Goal: Information Seeking & Learning: Learn about a topic

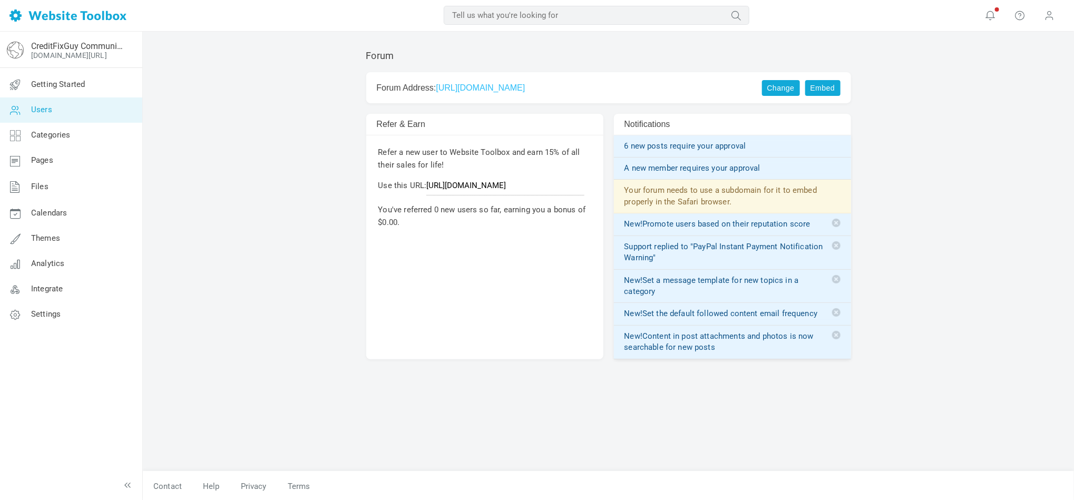
click at [43, 110] on span "Users" at bounding box center [41, 109] width 21 height 9
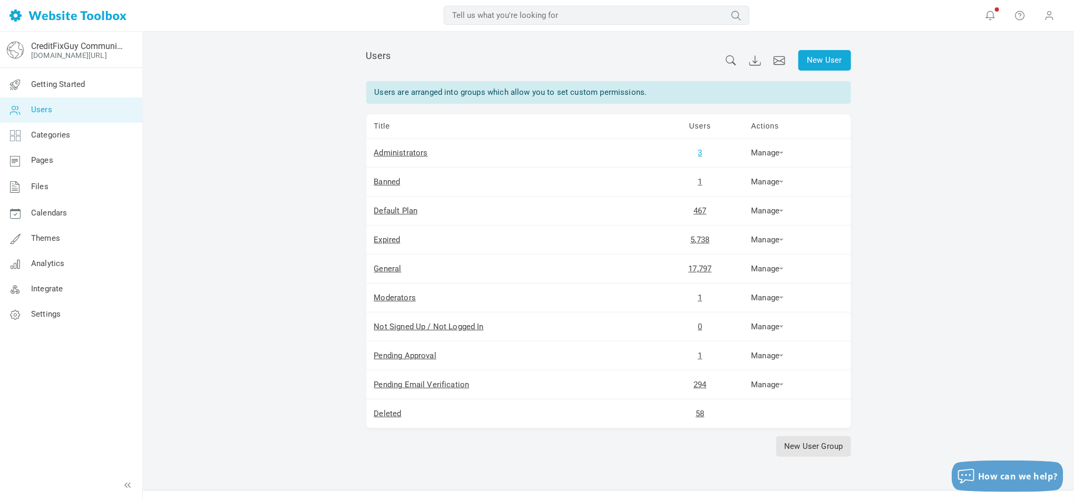
click at [700, 154] on link "3" at bounding box center [700, 152] width 4 height 9
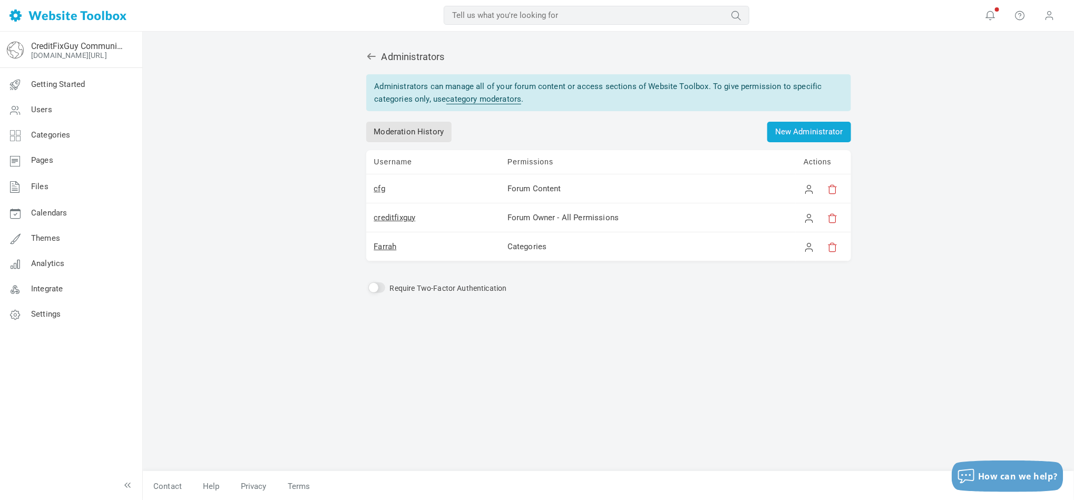
click at [292, 290] on div "Administrators Administrators can manage all of your forum content or access se…" at bounding box center [608, 267] width 931 height 470
drag, startPoint x: 438, startPoint y: 222, endPoint x: 375, endPoint y: 223, distance: 62.7
click at [375, 223] on td "creditfixguy" at bounding box center [432, 217] width 133 height 29
copy link "creditfixguy"
drag, startPoint x: 411, startPoint y: 247, endPoint x: 367, endPoint y: 250, distance: 44.4
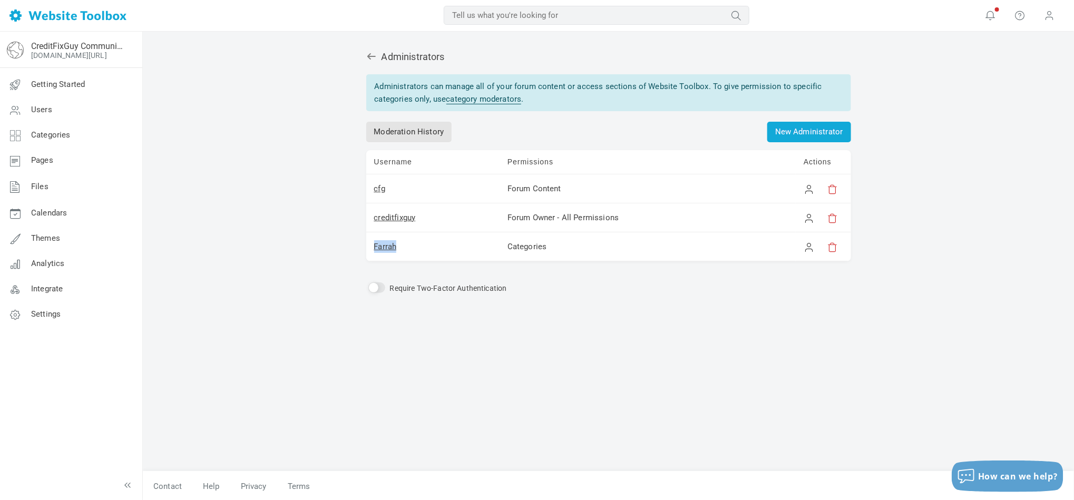
click at [367, 250] on td "Farrah" at bounding box center [432, 246] width 133 height 29
copy link "Farrah"
click at [51, 111] on span "Users" at bounding box center [41, 109] width 21 height 9
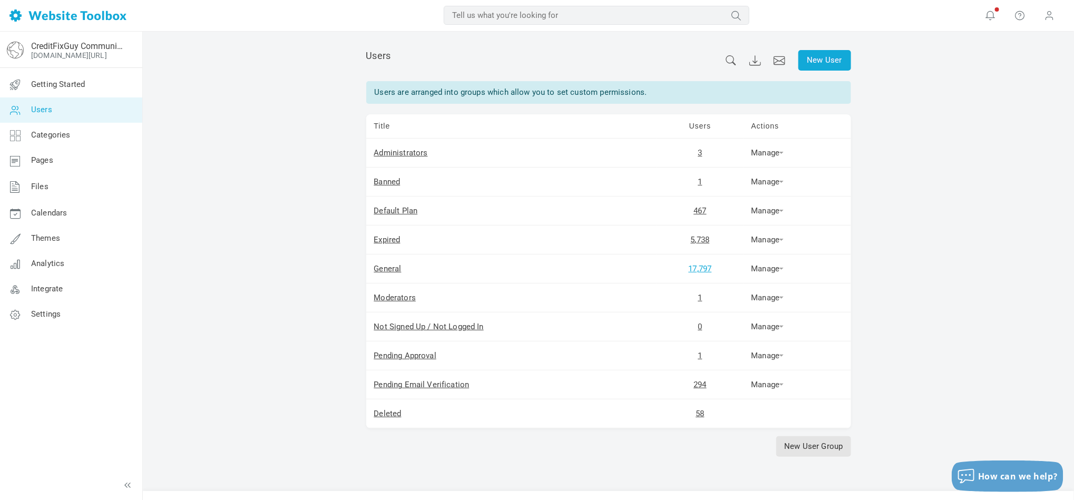
click at [702, 271] on link "17,797" at bounding box center [700, 268] width 23 height 9
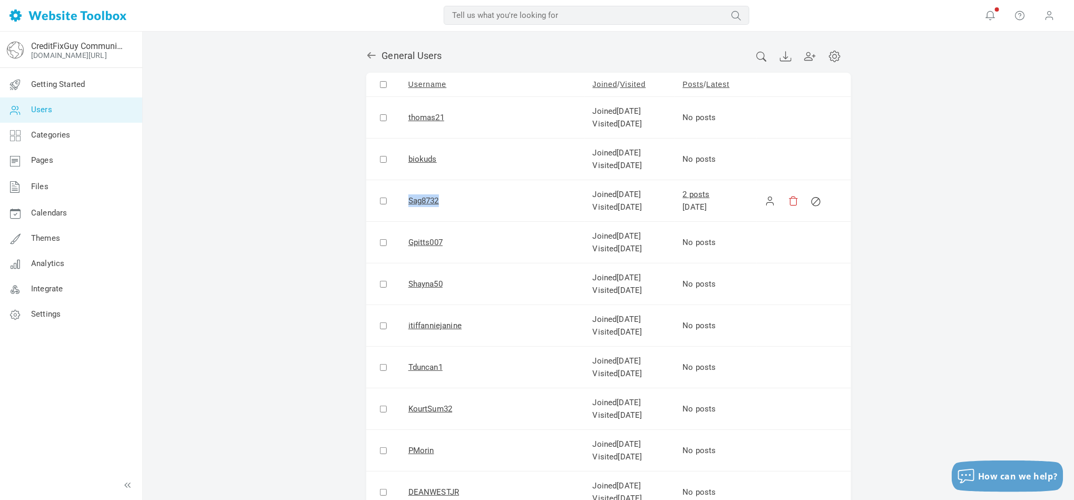
drag, startPoint x: 456, startPoint y: 201, endPoint x: 399, endPoint y: 203, distance: 56.9
click at [399, 203] on tr "Sag8732 Joined July 23 Visited Aug 5 2 posts Aug 2" at bounding box center [608, 201] width 485 height 42
copy tr "Sag8732"
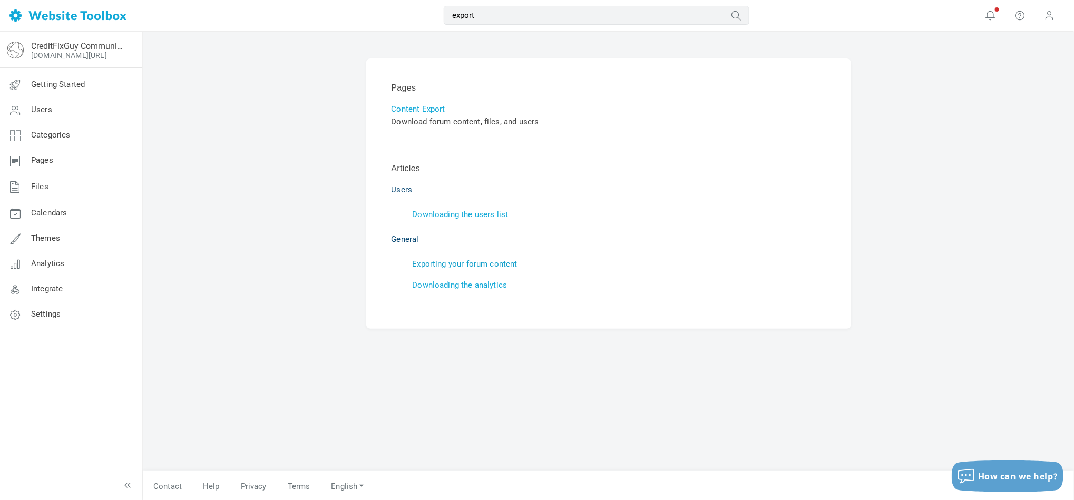
click at [492, 261] on link "Exporting your forum content" at bounding box center [465, 263] width 105 height 9
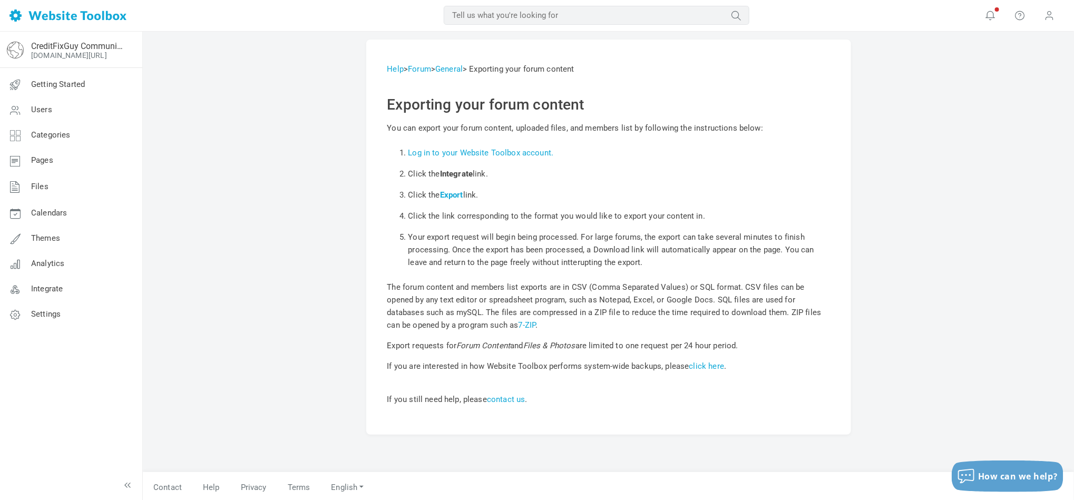
click at [506, 19] on input "text" at bounding box center [597, 15] width 306 height 19
type input "back up"
click at [749, 8] on button "submit" at bounding box center [749, 8] width 0 height 0
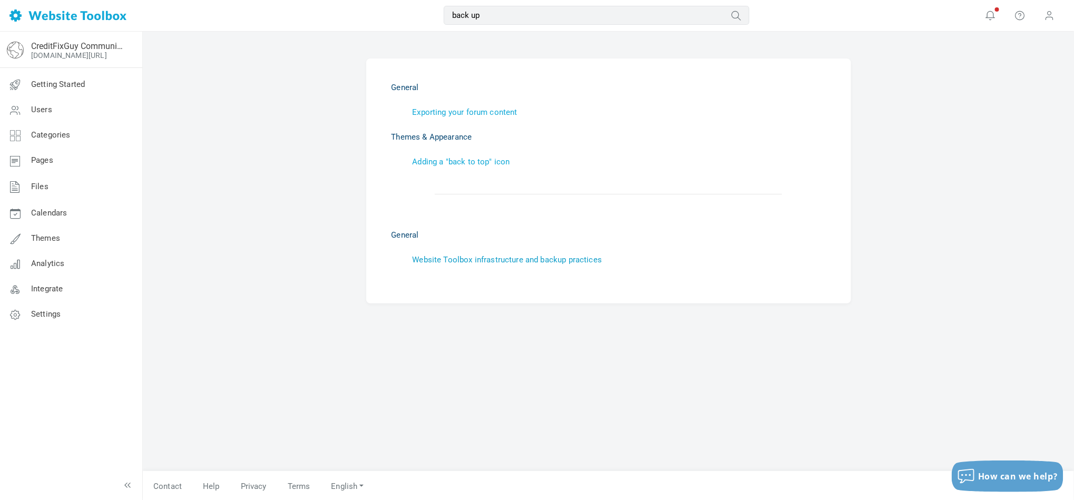
click at [506, 261] on link "Website Toolbox infrastructure and backup practices" at bounding box center [508, 259] width 190 height 9
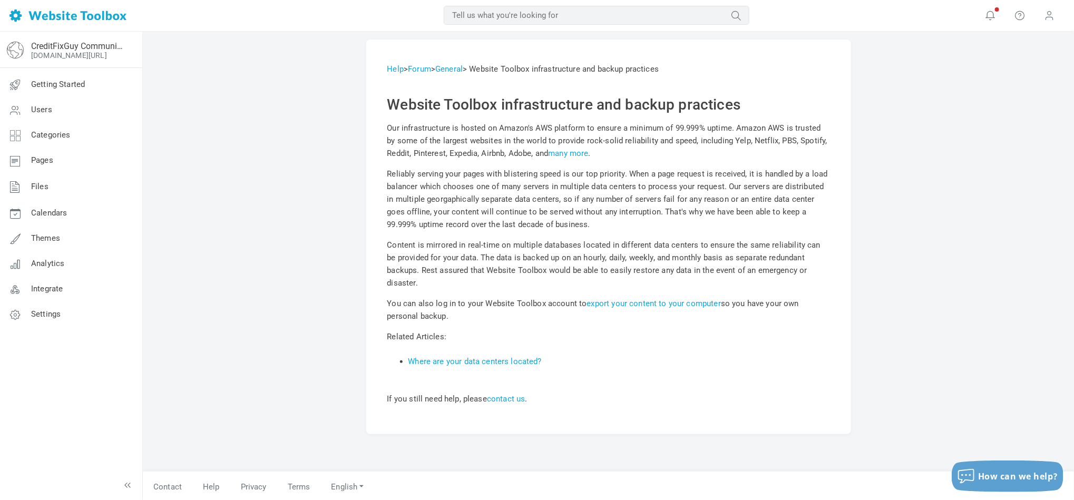
drag, startPoint x: 387, startPoint y: 291, endPoint x: 451, endPoint y: 301, distance: 63.9
click at [451, 301] on p "You can also log in to your Website Toolbox account to export your content to y…" at bounding box center [608, 309] width 443 height 25
copy p "You can also log in to your Website Toolbox account to export your content to y…"
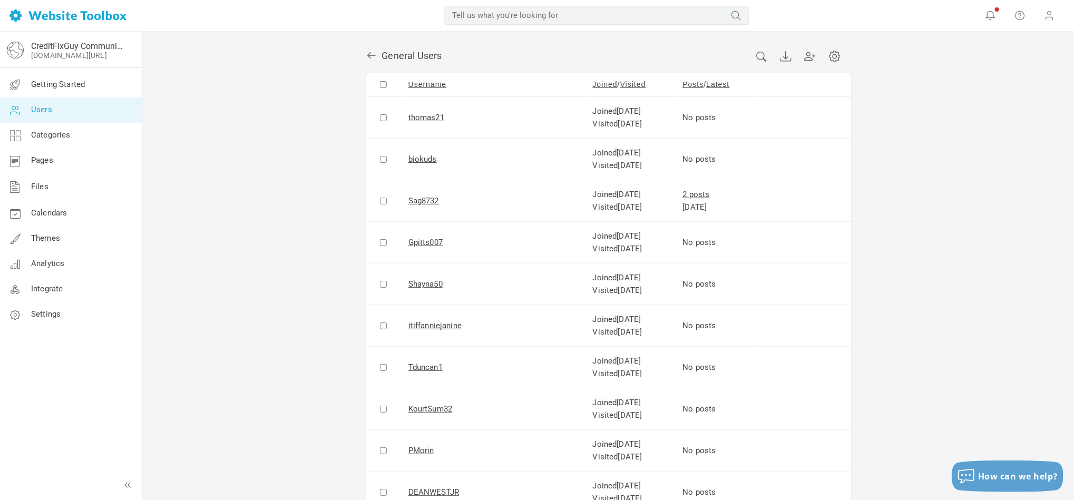
click at [78, 142] on link "Categories" at bounding box center [70, 135] width 143 height 25
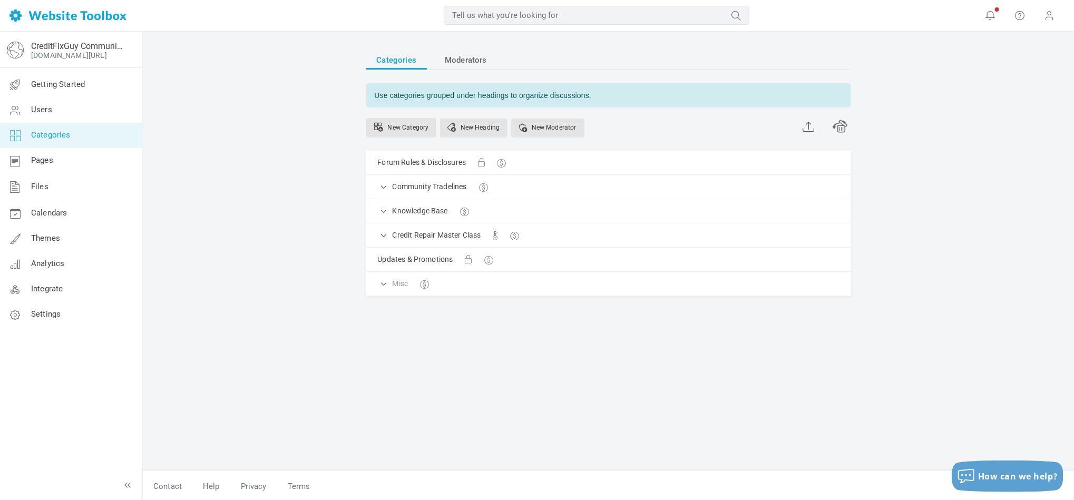
click at [263, 138] on div "Categories Moderators Use categories grouped under headings to organize discuss…" at bounding box center [608, 267] width 931 height 470
click at [314, 190] on div "Categories Moderators Use categories grouped under headings to organize discuss…" at bounding box center [608, 267] width 931 height 470
click at [318, 242] on div "Categories Moderators Use categories grouped under headings to organize discuss…" at bounding box center [608, 267] width 931 height 470
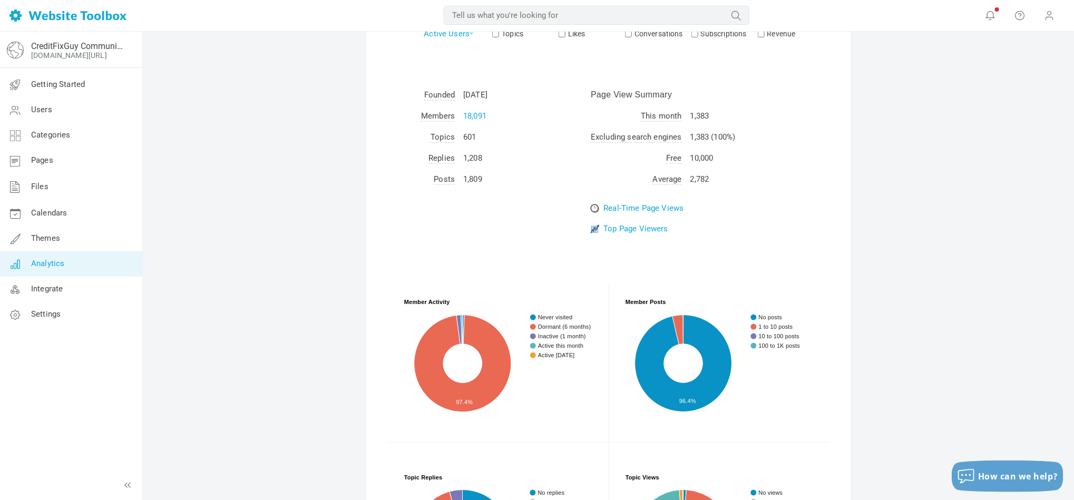
scroll to position [316, 0]
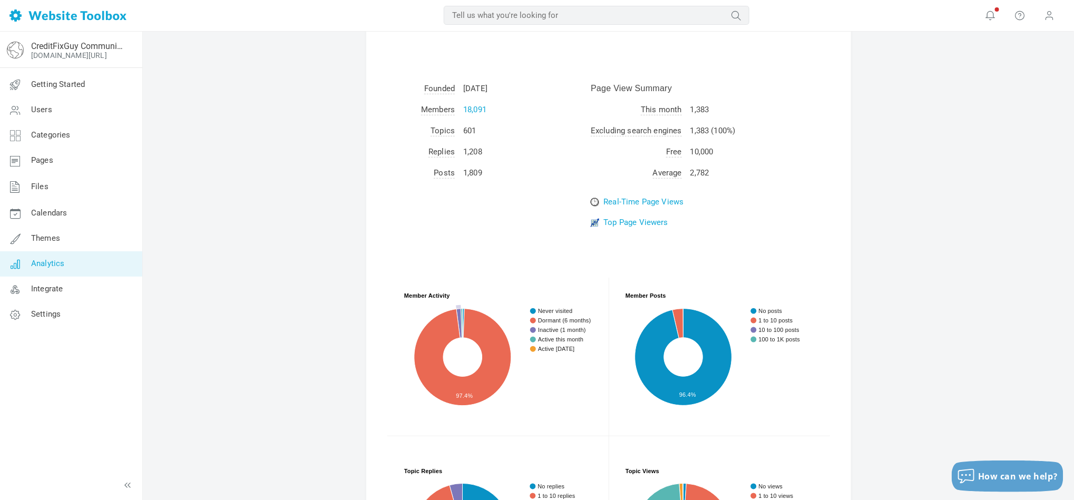
click at [544, 331] on text "Inactive (1 month)" at bounding box center [562, 330] width 48 height 6
click at [255, 153] on div "Analytics Today Yesterday 7 Days 14 Days 30 Days 3 Months 6 Months 1 Year 2 Yea…" at bounding box center [608, 193] width 931 height 956
click at [982, 286] on div "Analytics Today Yesterday 7 Days 14 Days 30 Days 3 Months 6 Months 1 Year 2 Yea…" at bounding box center [608, 193] width 931 height 956
click at [548, 312] on text "Never visited" at bounding box center [555, 311] width 35 height 6
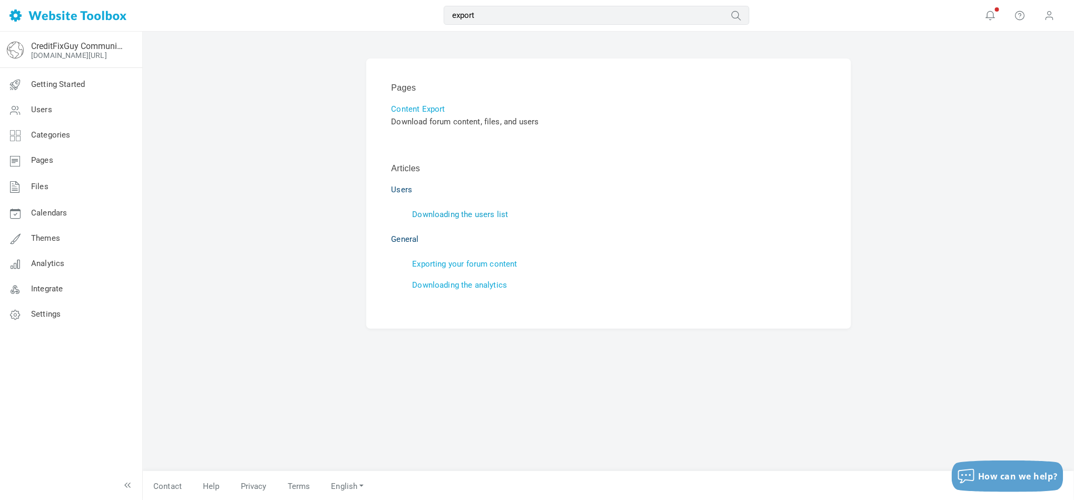
click at [462, 217] on link "Downloading the users list" at bounding box center [461, 214] width 96 height 9
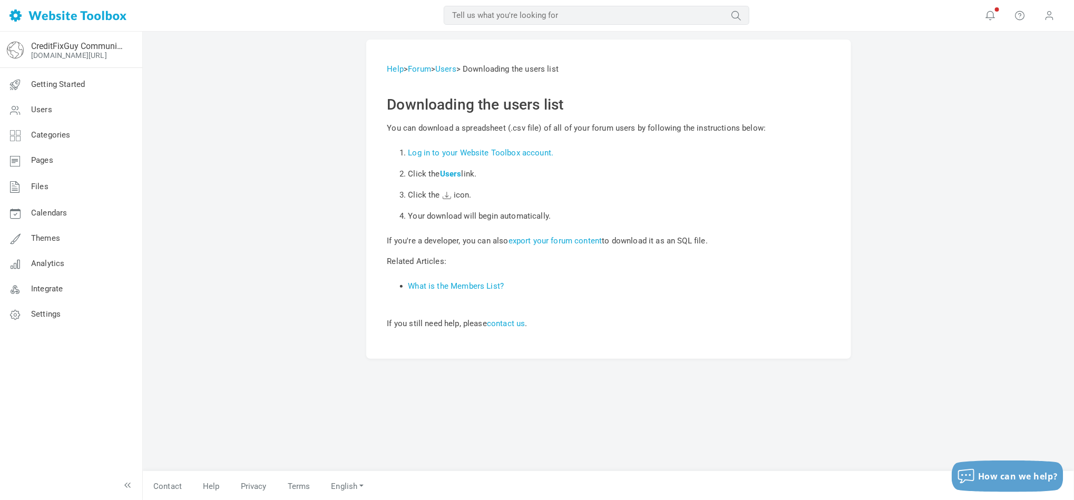
click at [484, 15] on input "text" at bounding box center [597, 15] width 306 height 19
type input "deleted users"
click at [749, 8] on button "submit" at bounding box center [749, 8] width 0 height 0
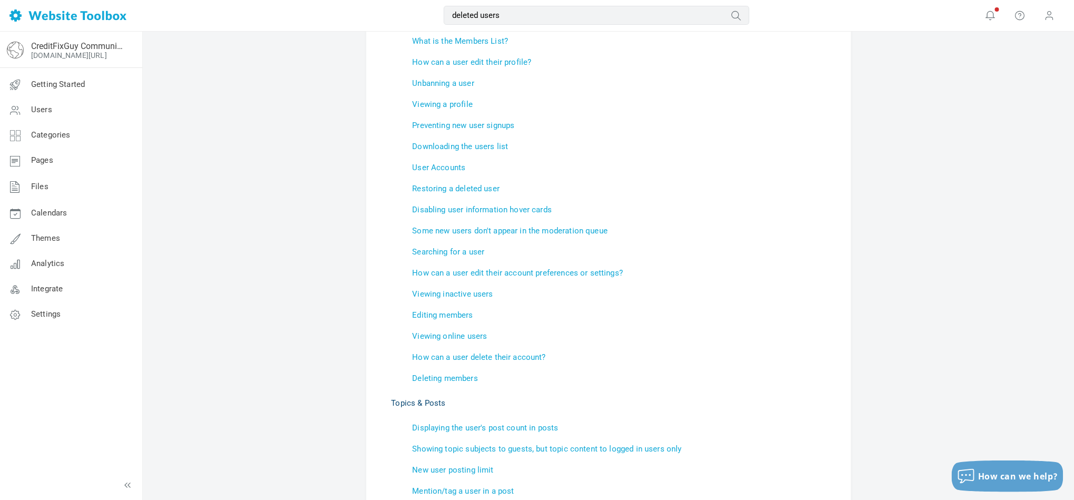
scroll to position [372, 0]
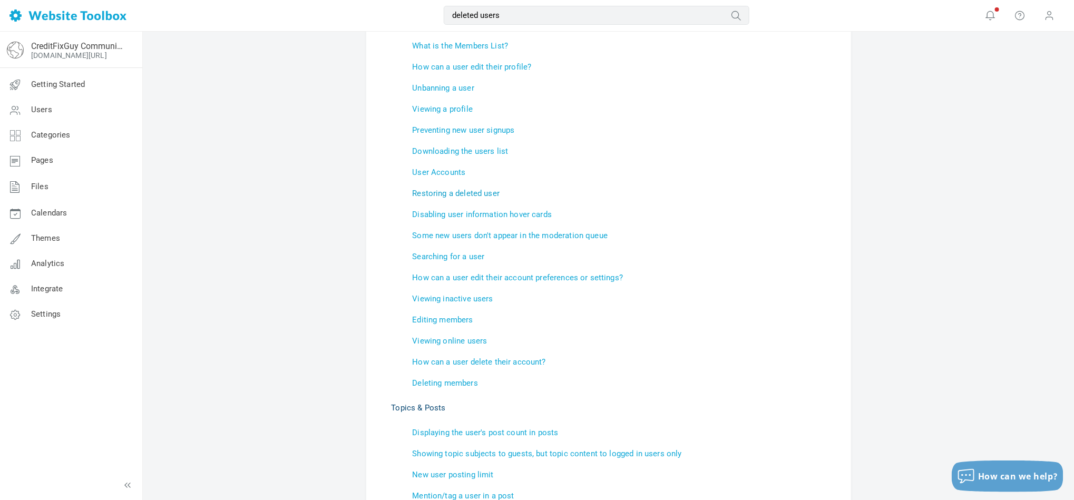
click at [470, 193] on link "Restoring a deleted user" at bounding box center [456, 193] width 87 height 9
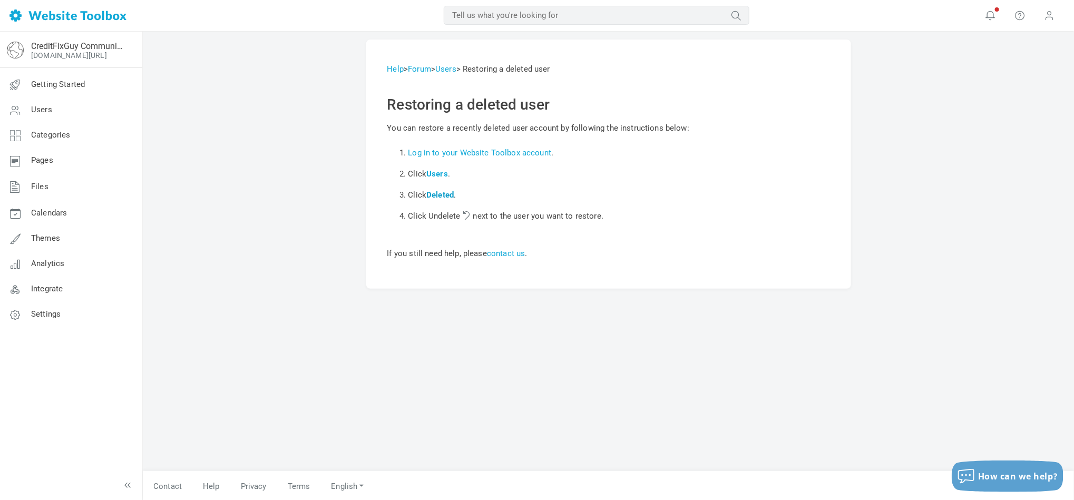
click at [441, 190] on link "Deleted" at bounding box center [439, 194] width 27 height 9
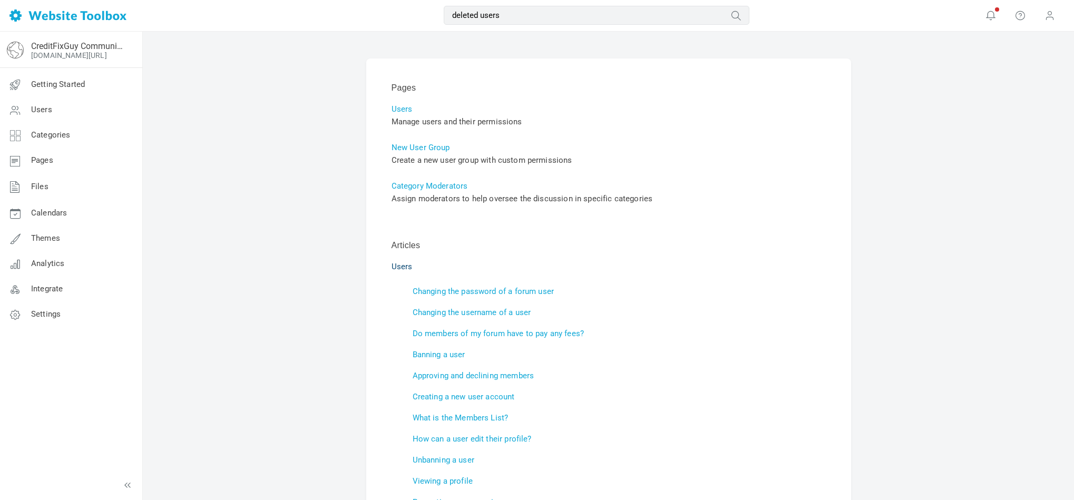
scroll to position [372, 0]
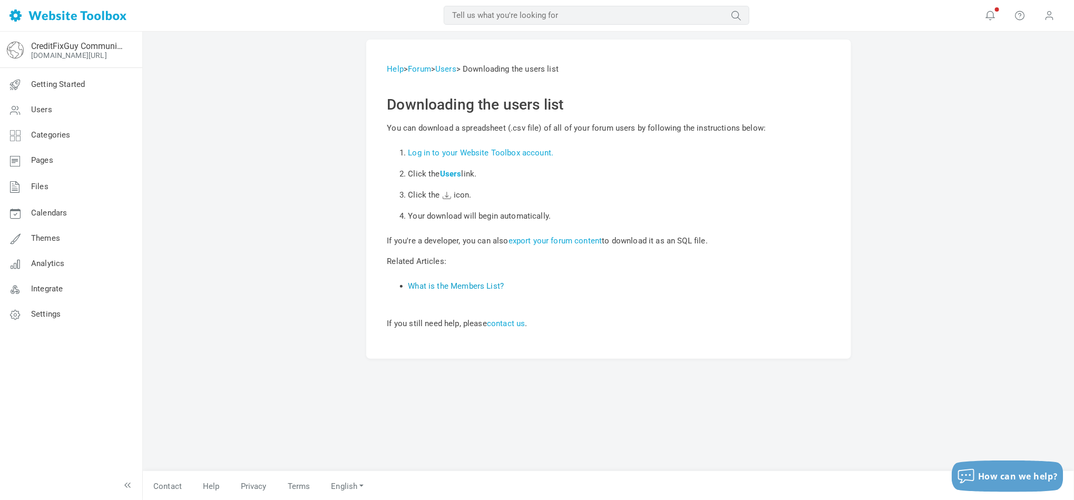
click at [468, 285] on link "What is the Members List?" at bounding box center [456, 285] width 96 height 9
